Goal: Navigation & Orientation: Understand site structure

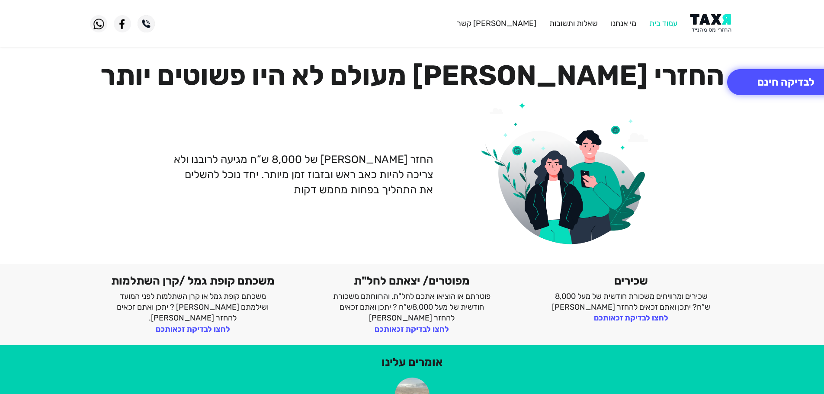
click at [670, 26] on link "עמוד בית" at bounding box center [663, 24] width 28 height 10
click at [624, 25] on link "מי אנחנו" at bounding box center [624, 24] width 26 height 10
click at [621, 26] on link "מי אנחנו" at bounding box center [624, 24] width 26 height 10
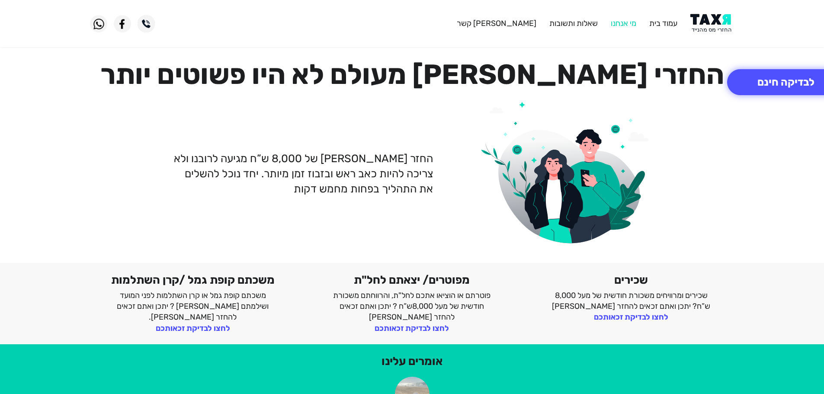
click at [625, 21] on link "מי אנחנו" at bounding box center [624, 24] width 26 height 10
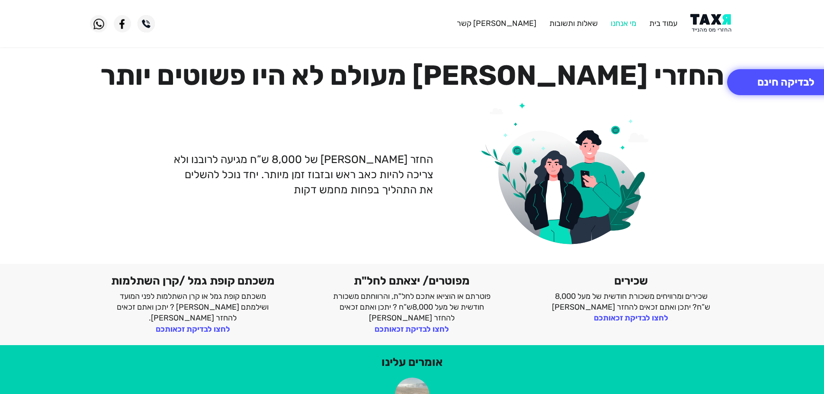
click at [631, 22] on link "מי אנחנו" at bounding box center [624, 24] width 26 height 10
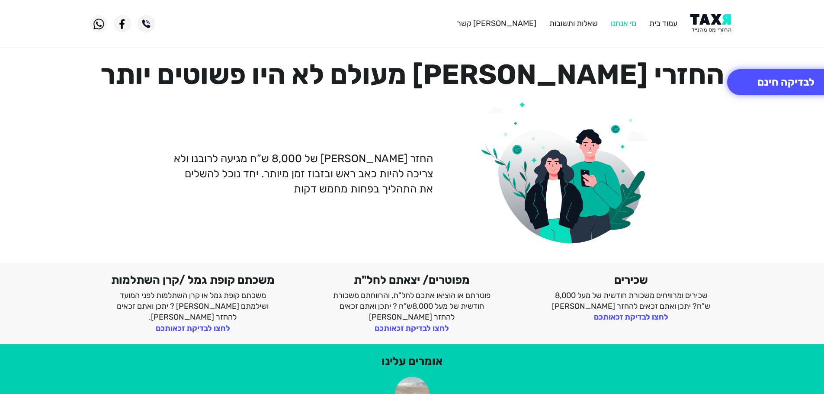
click at [631, 22] on link "מי אנחנו" at bounding box center [624, 24] width 26 height 10
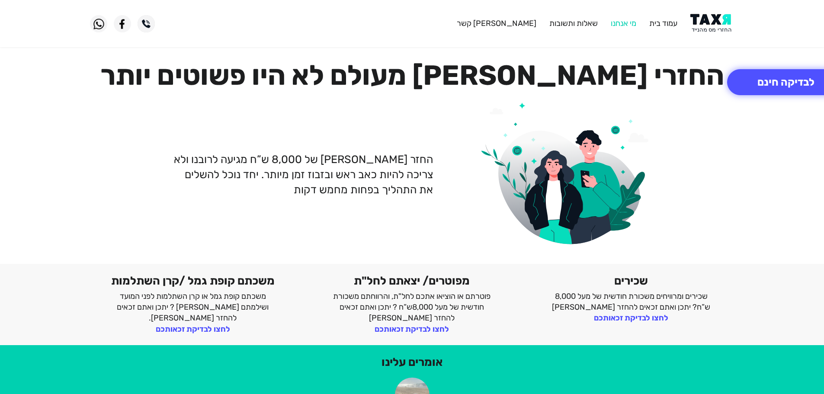
click at [630, 22] on link "מי אנחנו" at bounding box center [624, 24] width 26 height 10
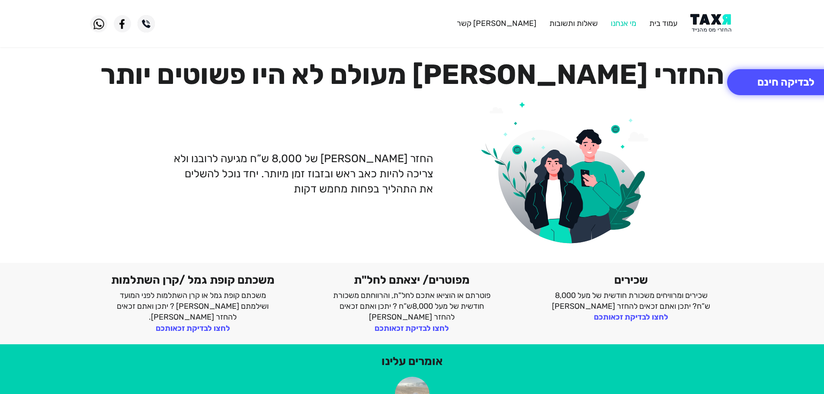
click at [630, 22] on link "מי אנחנו" at bounding box center [624, 24] width 26 height 10
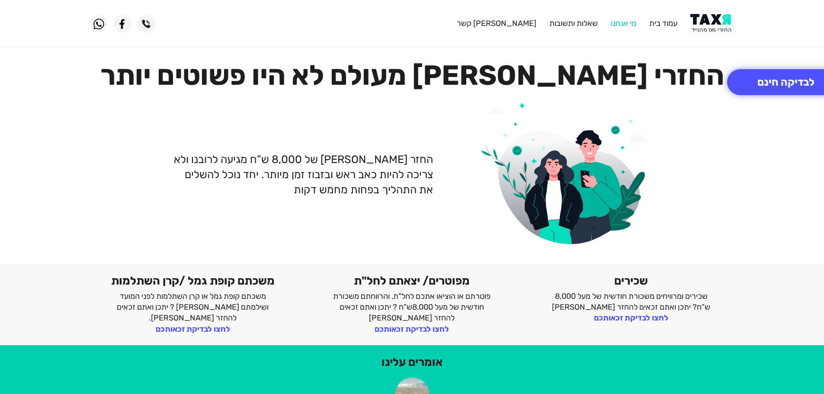
click at [622, 20] on link "מי אנחנו" at bounding box center [624, 24] width 26 height 10
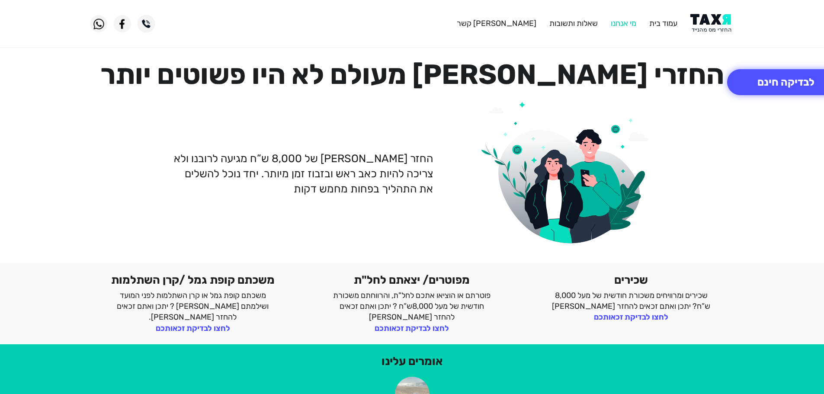
click at [622, 20] on link "מי אנחנו" at bounding box center [624, 24] width 26 height 10
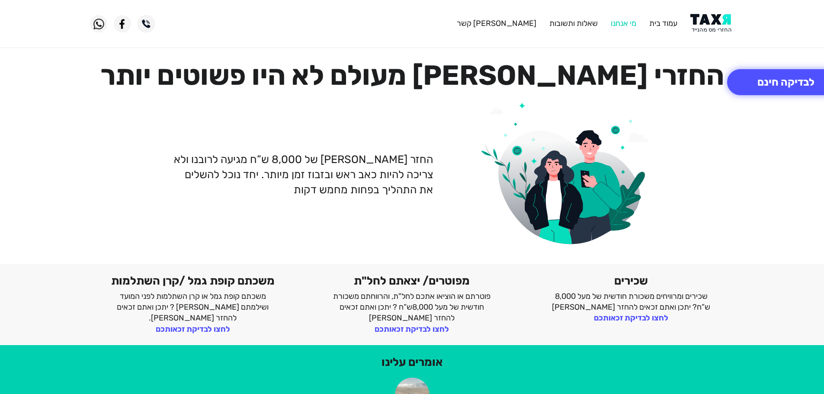
click at [631, 20] on link "מי אנחנו" at bounding box center [624, 24] width 26 height 10
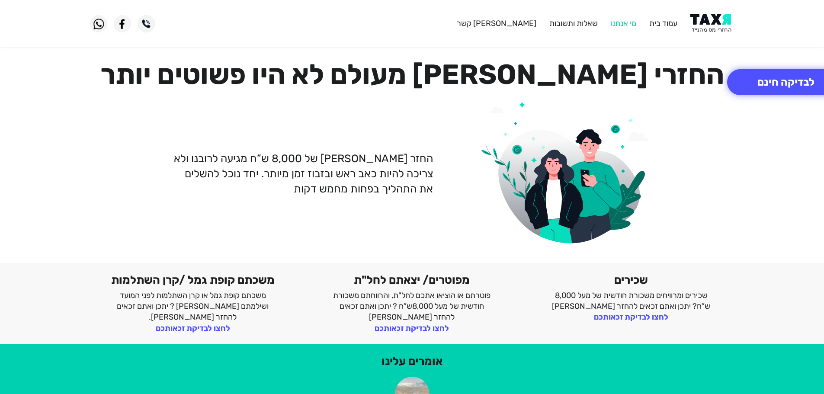
click at [629, 20] on link "מי אנחנו" at bounding box center [624, 24] width 26 height 10
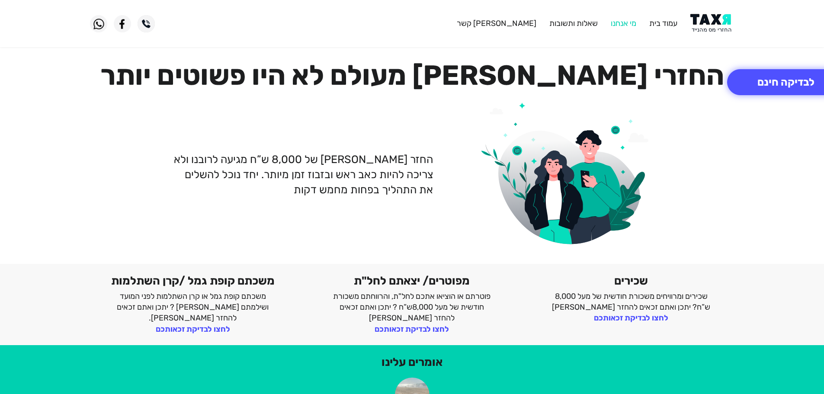
click at [629, 20] on link "מי אנחנו" at bounding box center [624, 24] width 26 height 10
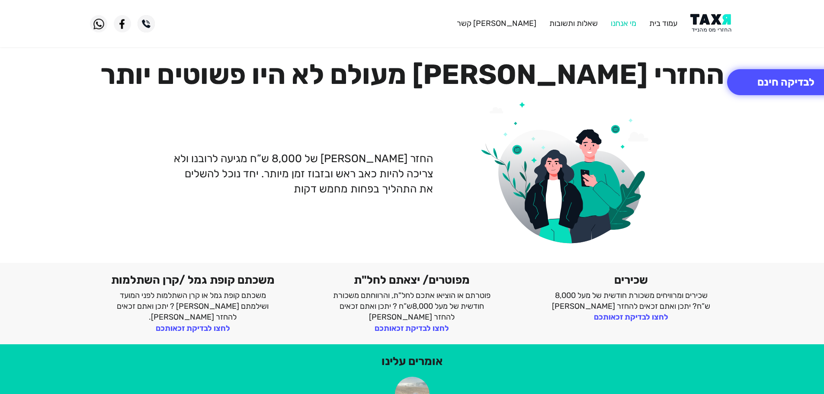
click at [629, 20] on link "מי אנחנו" at bounding box center [624, 24] width 26 height 10
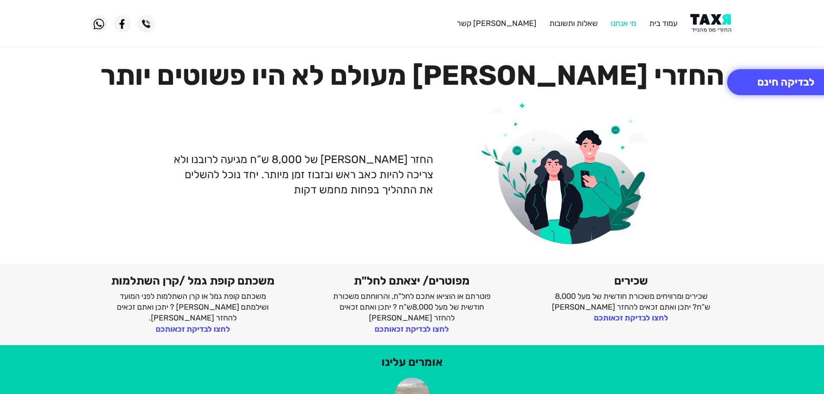
click at [629, 20] on link "מי אנחנו" at bounding box center [624, 24] width 26 height 10
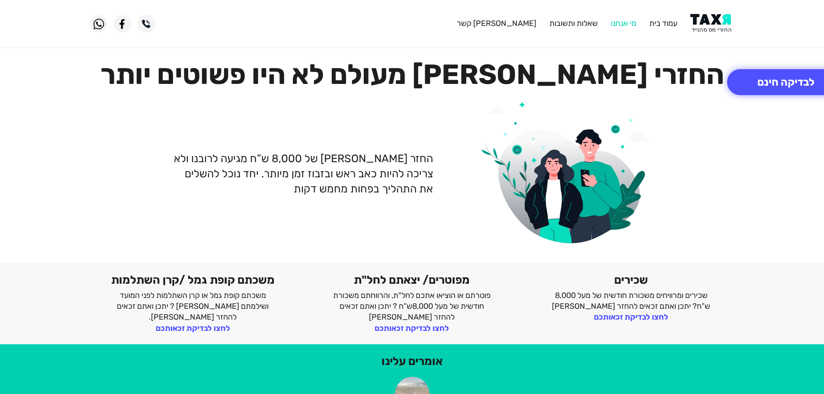
click at [629, 20] on link "מי אנחנו" at bounding box center [624, 24] width 26 height 10
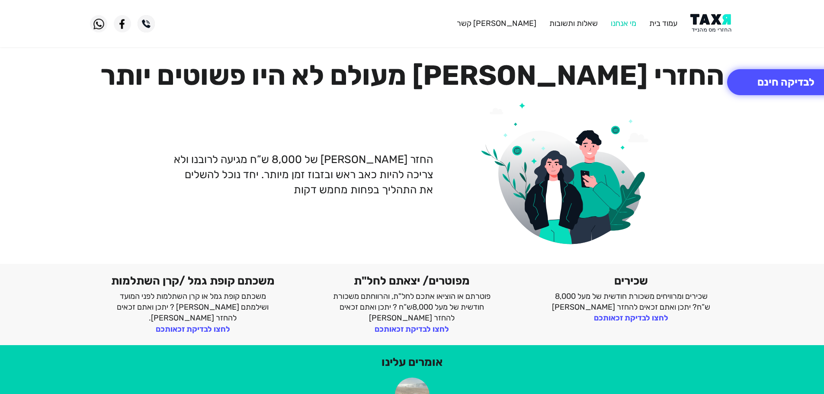
click at [629, 20] on link "מי אנחנו" at bounding box center [624, 24] width 26 height 10
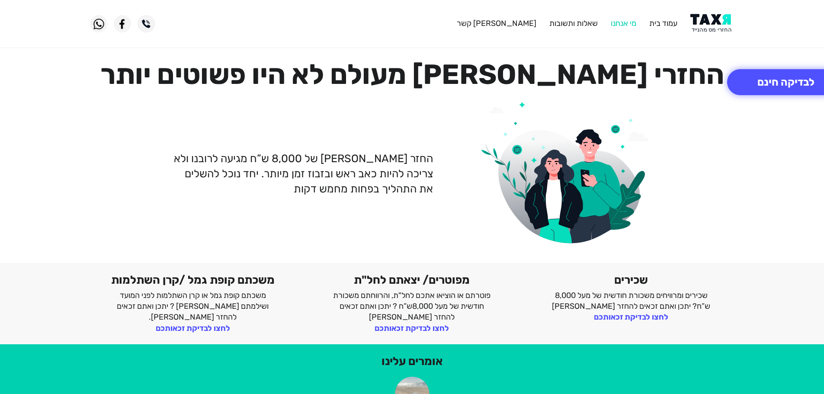
click at [629, 20] on link "מי אנחנו" at bounding box center [624, 24] width 26 height 10
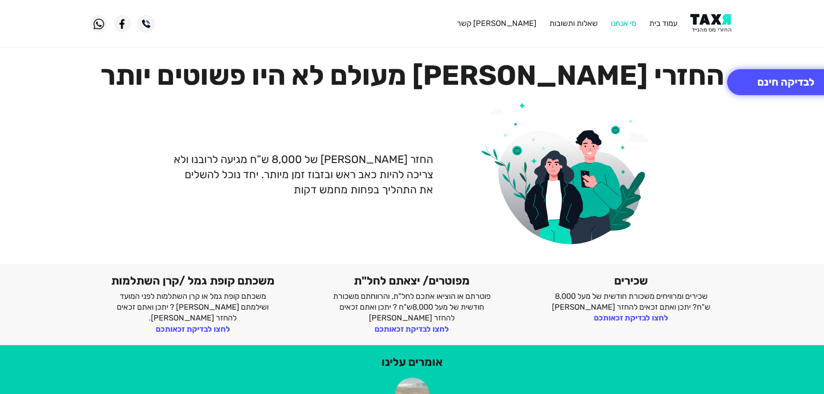
click at [629, 20] on link "מי אנחנו" at bounding box center [624, 24] width 26 height 10
click at [705, 23] on img at bounding box center [713, 23] width 44 height 19
click at [524, 27] on link "[PERSON_NAME] קשר" at bounding box center [497, 24] width 80 height 10
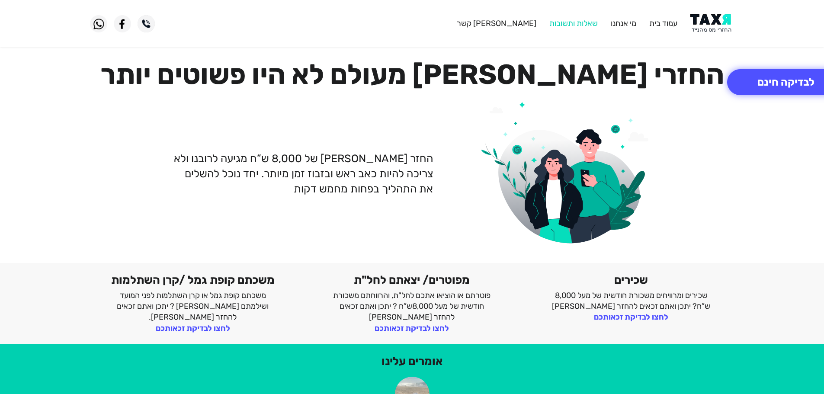
drag, startPoint x: 565, startPoint y: 23, endPoint x: 572, endPoint y: 20, distance: 7.4
click at [565, 23] on link "שאלות ותשובות" at bounding box center [574, 24] width 48 height 10
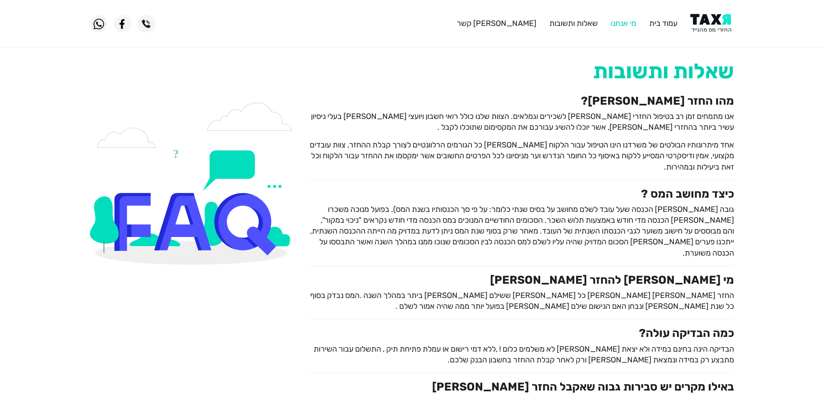
click at [611, 24] on link "מי אנחנו" at bounding box center [624, 24] width 26 height 10
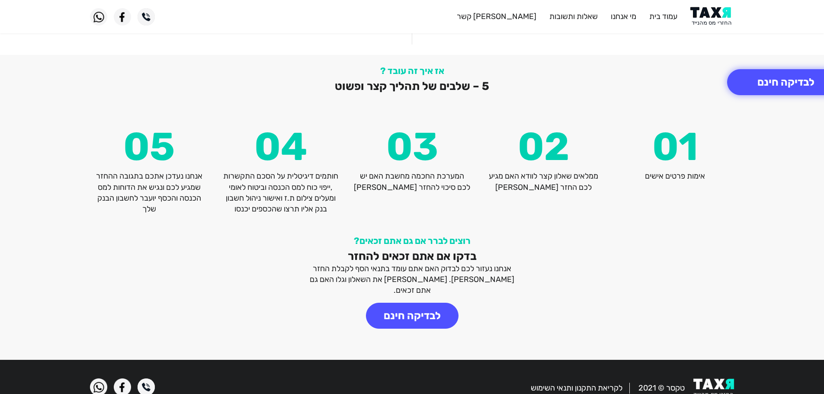
scroll to position [1137, 0]
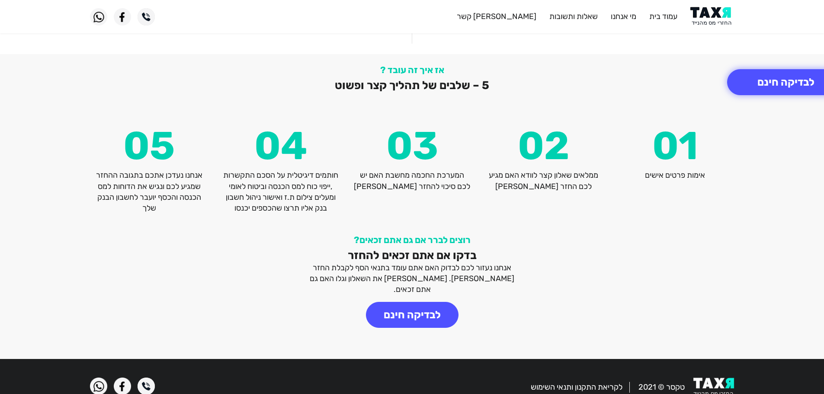
click at [122, 23] on img at bounding box center [122, 16] width 17 height 17
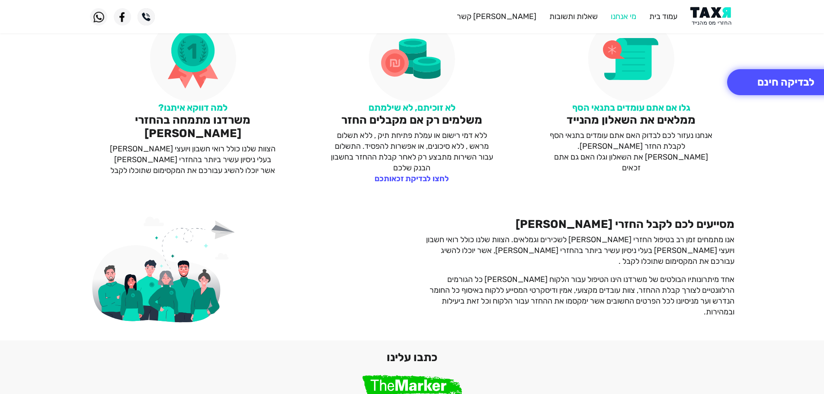
scroll to position [606, 0]
